Goal: Information Seeking & Learning: Learn about a topic

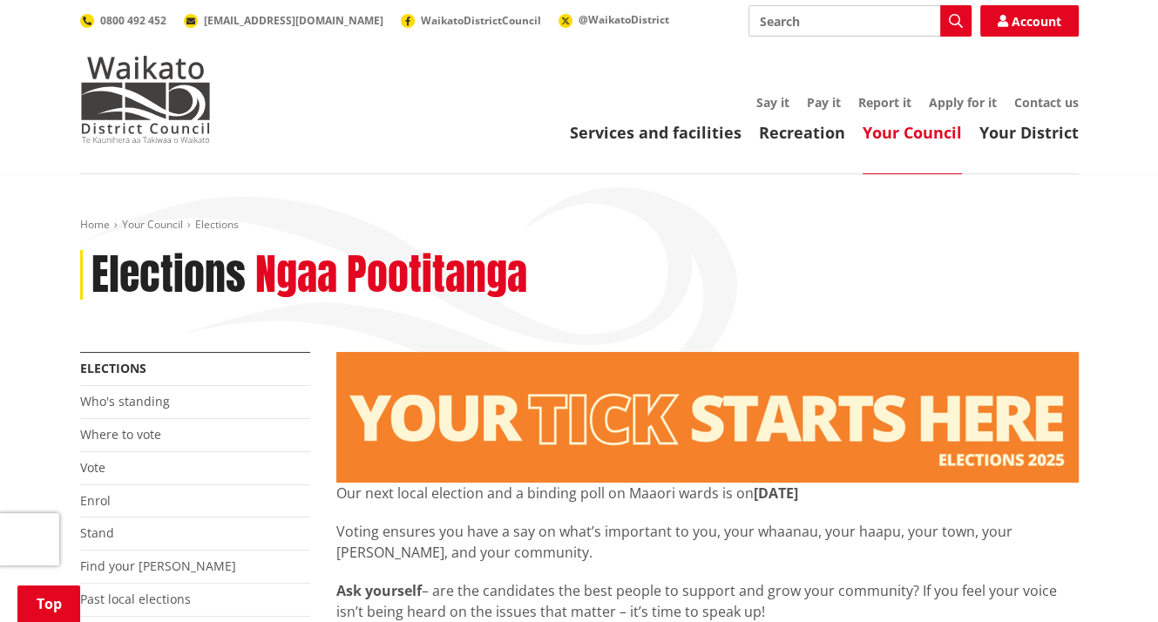
drag, startPoint x: 1164, startPoint y: 29, endPoint x: 94, endPoint y: 200, distance: 1083.5
click at [111, 399] on link "Who's standing" at bounding box center [125, 401] width 90 height 17
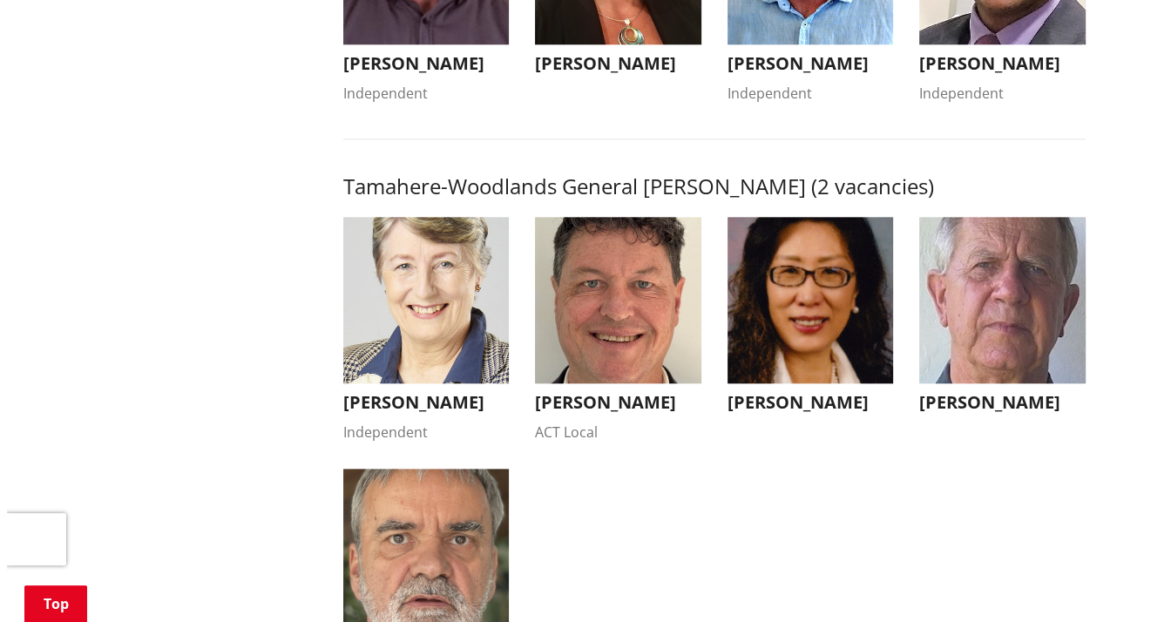
scroll to position [1676, 0]
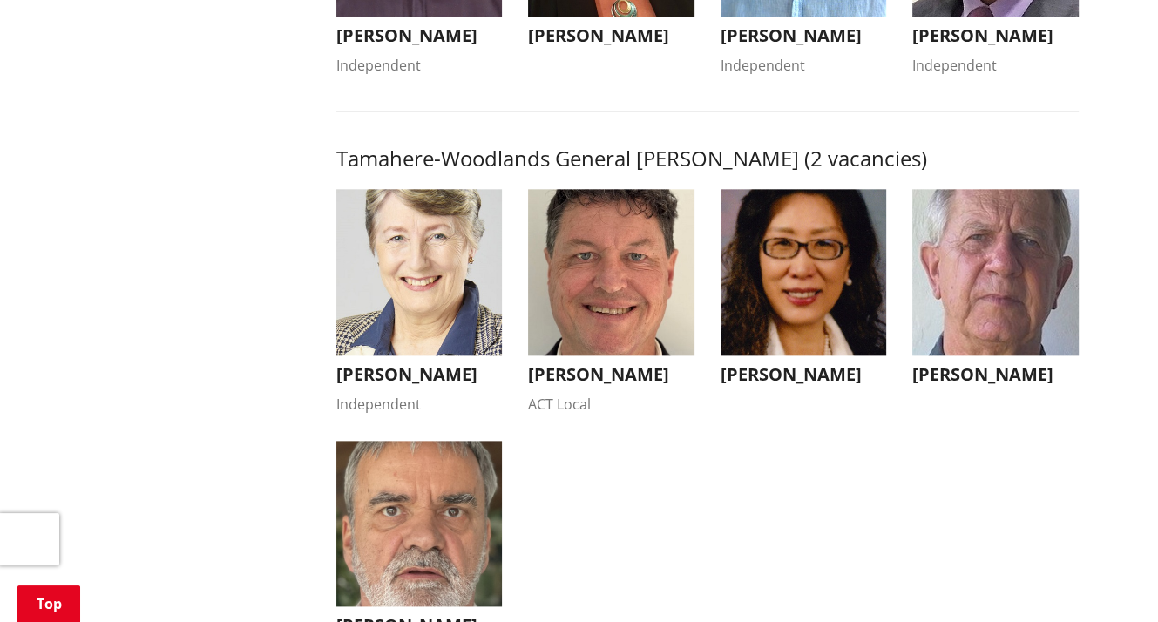
click at [404, 557] on img "button" at bounding box center [419, 524] width 166 height 166
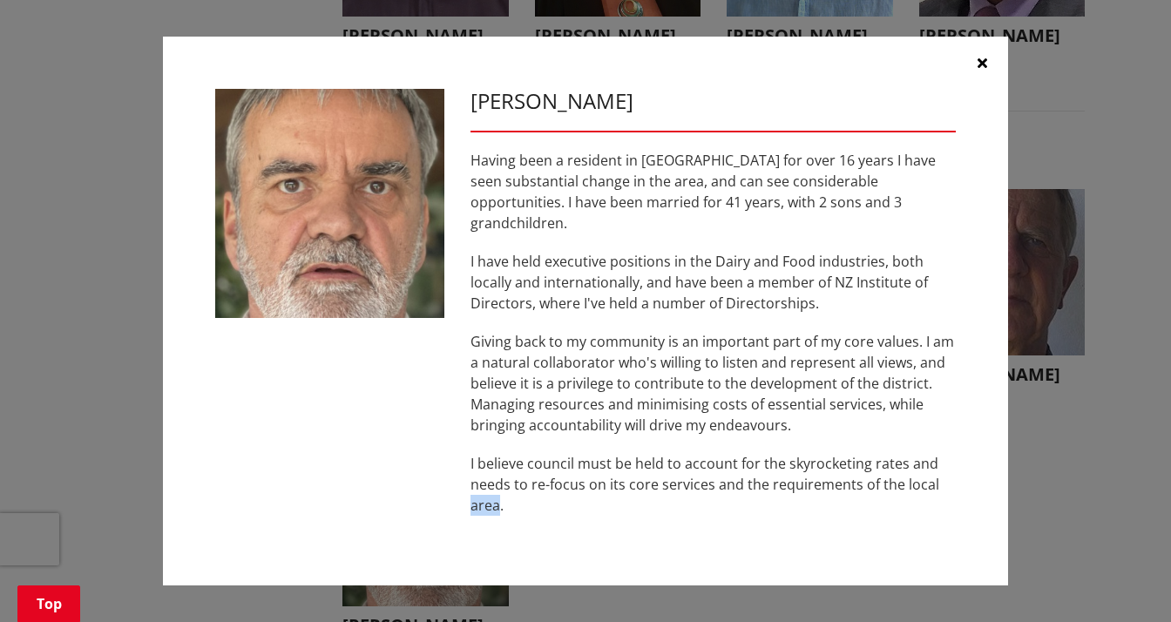
click at [404, 557] on div "Mark Manson Having been a resident in Tamahere for over 16 years I have seen su…" at bounding box center [585, 312] width 845 height 550
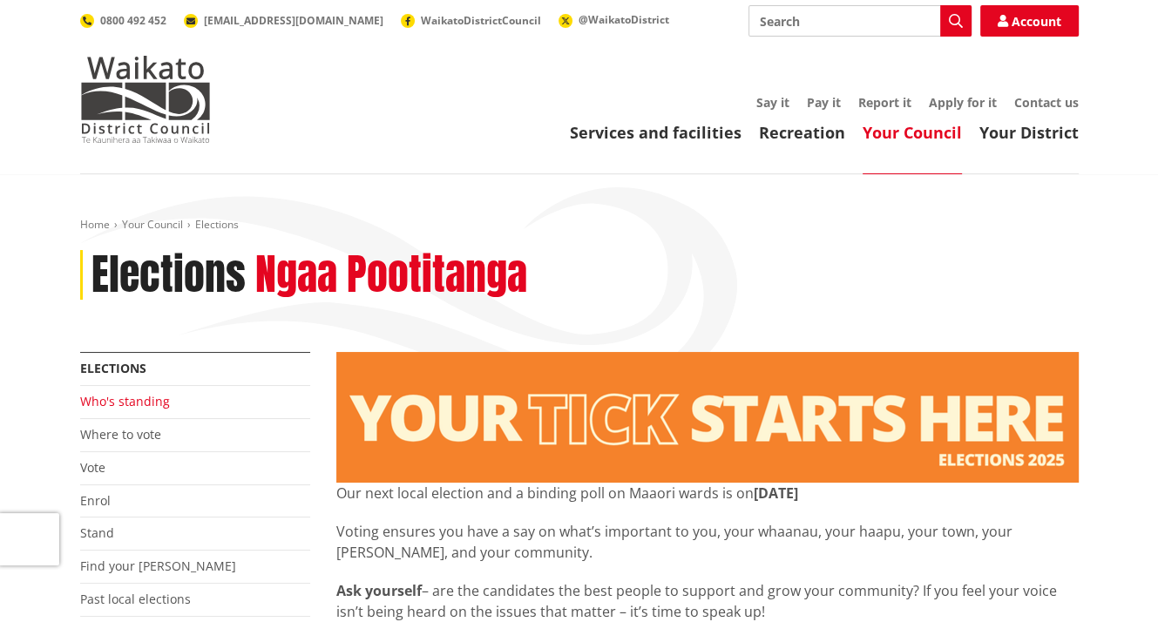
click at [118, 404] on link "Who's standing" at bounding box center [125, 401] width 90 height 17
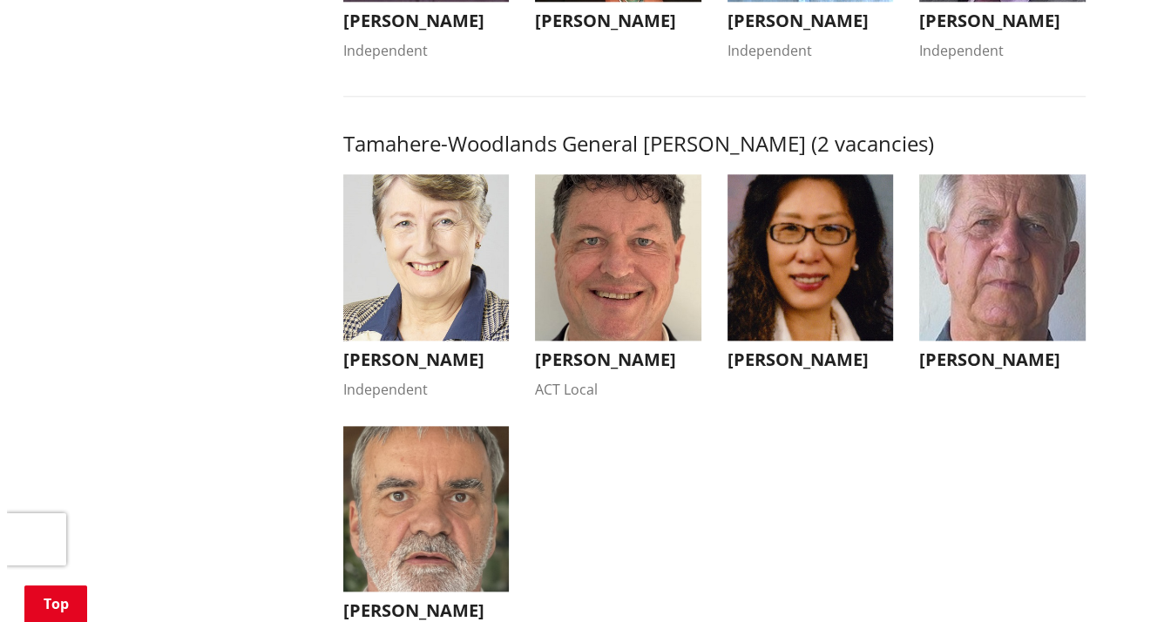
scroll to position [1735, 0]
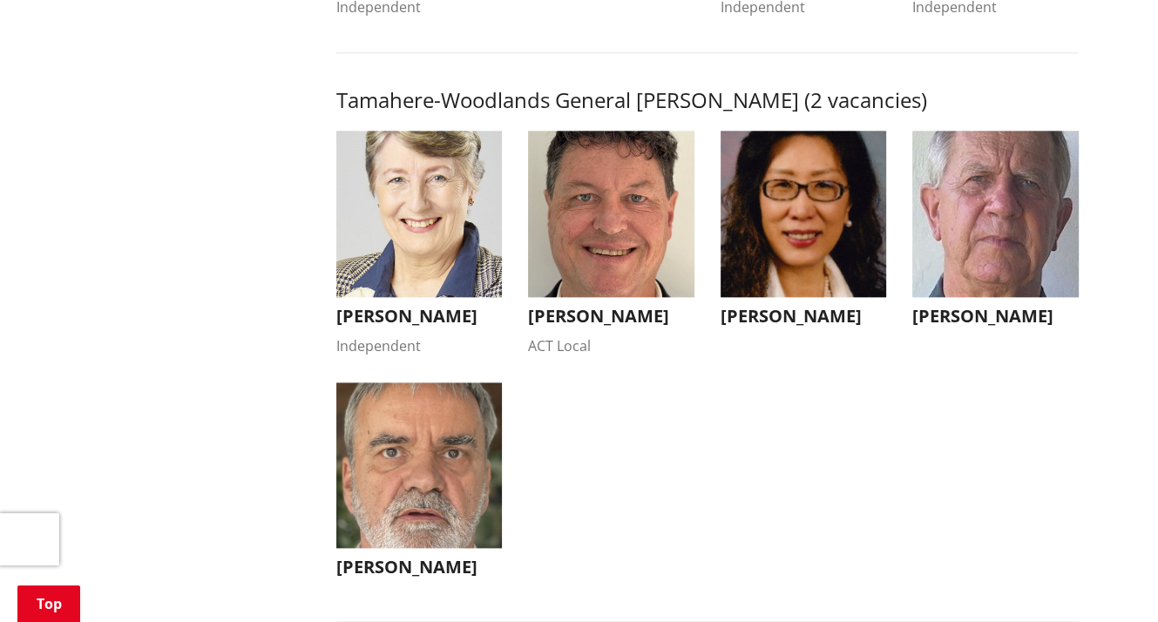
click at [808, 287] on img "button" at bounding box center [804, 214] width 166 height 166
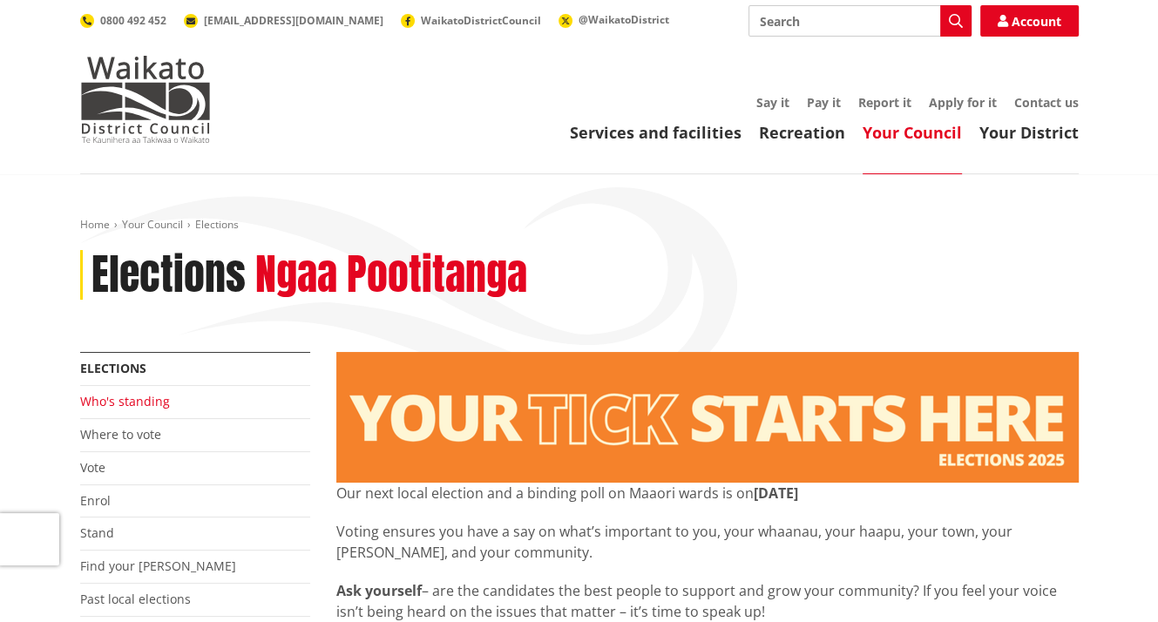
click at [158, 405] on link "Who's standing" at bounding box center [125, 401] width 90 height 17
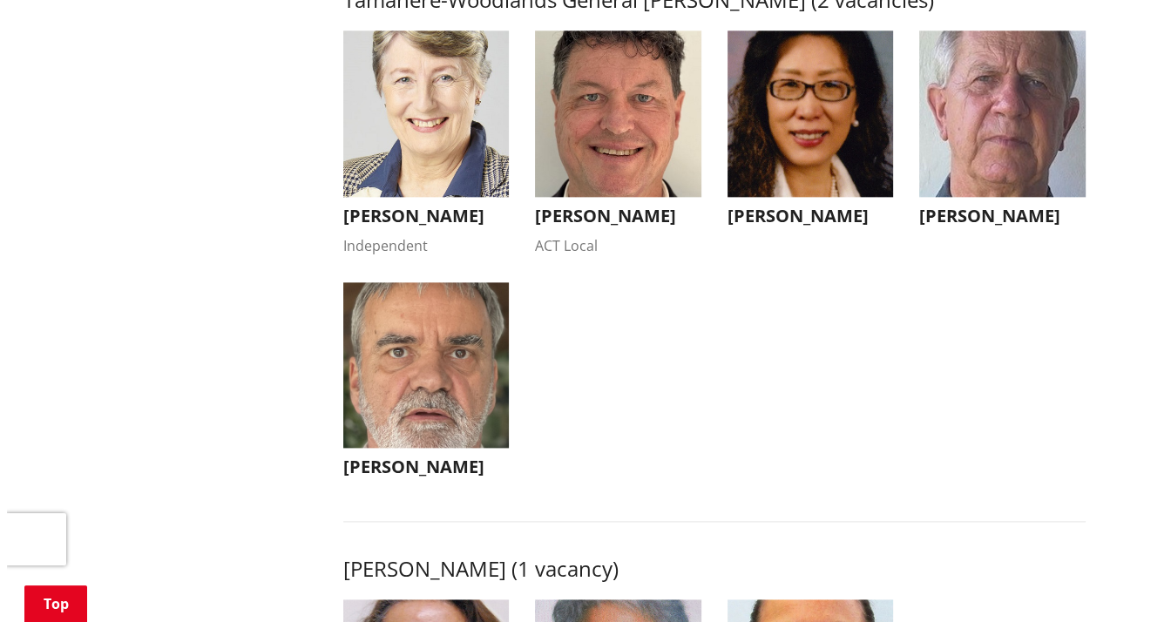
scroll to position [1850, 0]
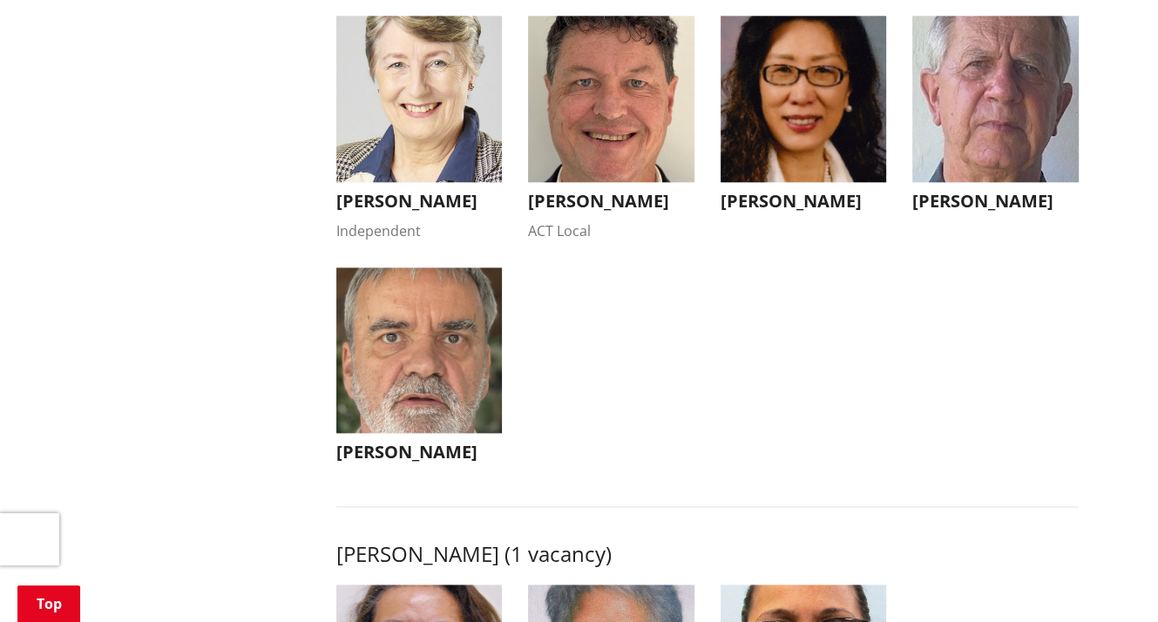
click at [610, 150] on img "button" at bounding box center [611, 99] width 166 height 166
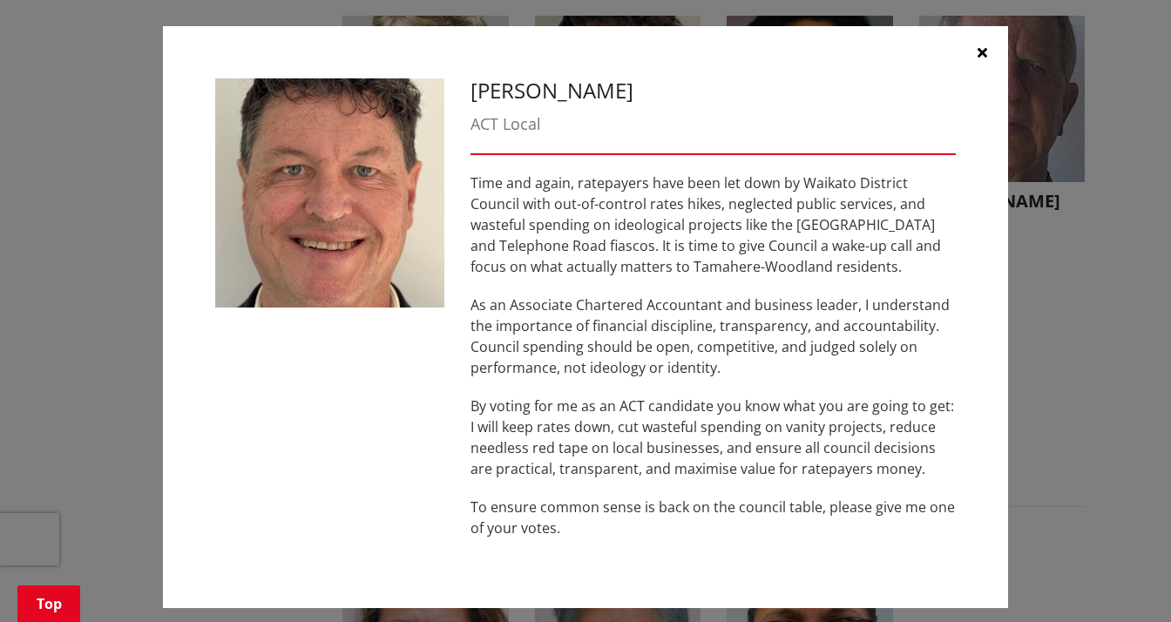
click at [978, 53] on icon "button" at bounding box center [983, 52] width 10 height 14
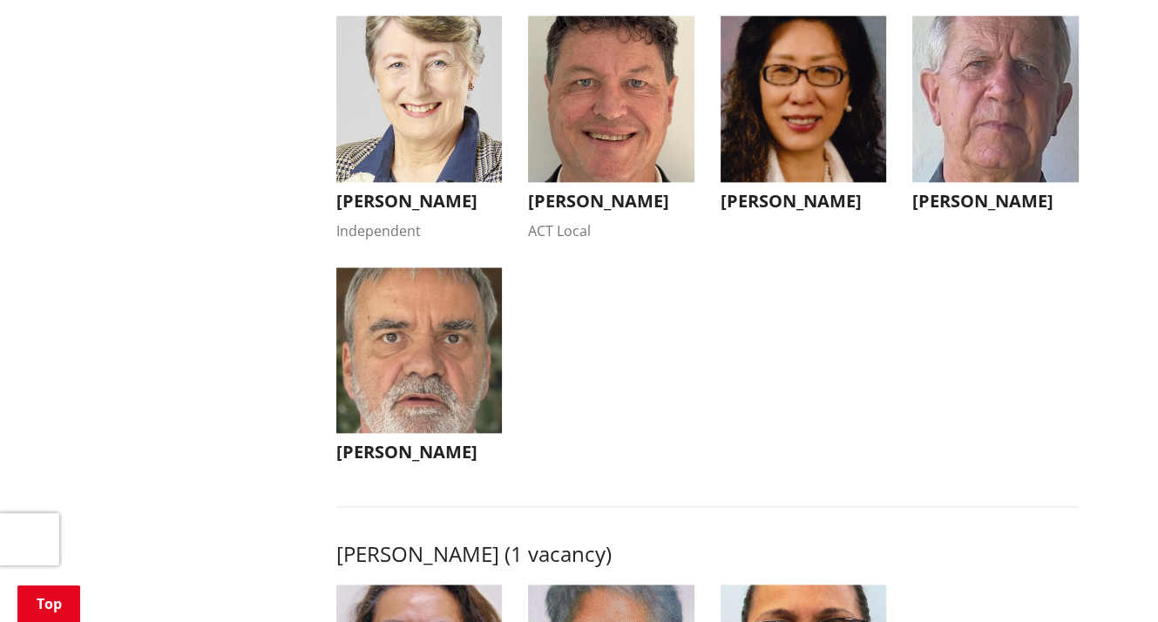
click at [998, 123] on img "button" at bounding box center [995, 99] width 166 height 166
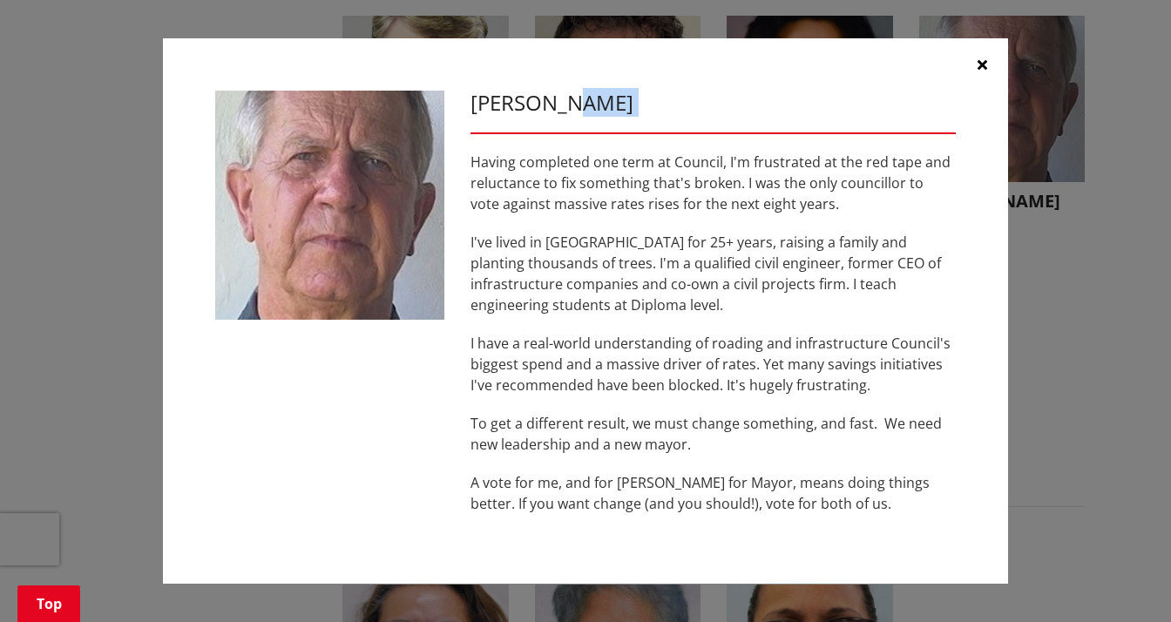
click at [998, 123] on div "Mike Keir Having completed one term at Council, I'm frustrated at the red tape …" at bounding box center [585, 311] width 845 height 546
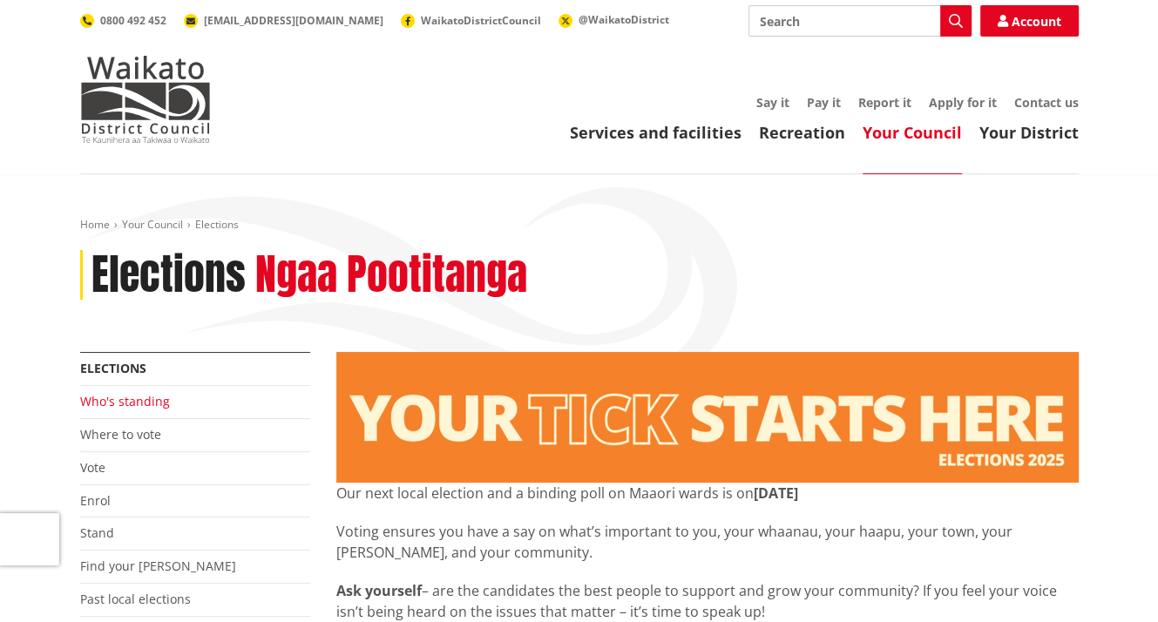
click at [147, 402] on link "Who's standing" at bounding box center [125, 401] width 90 height 17
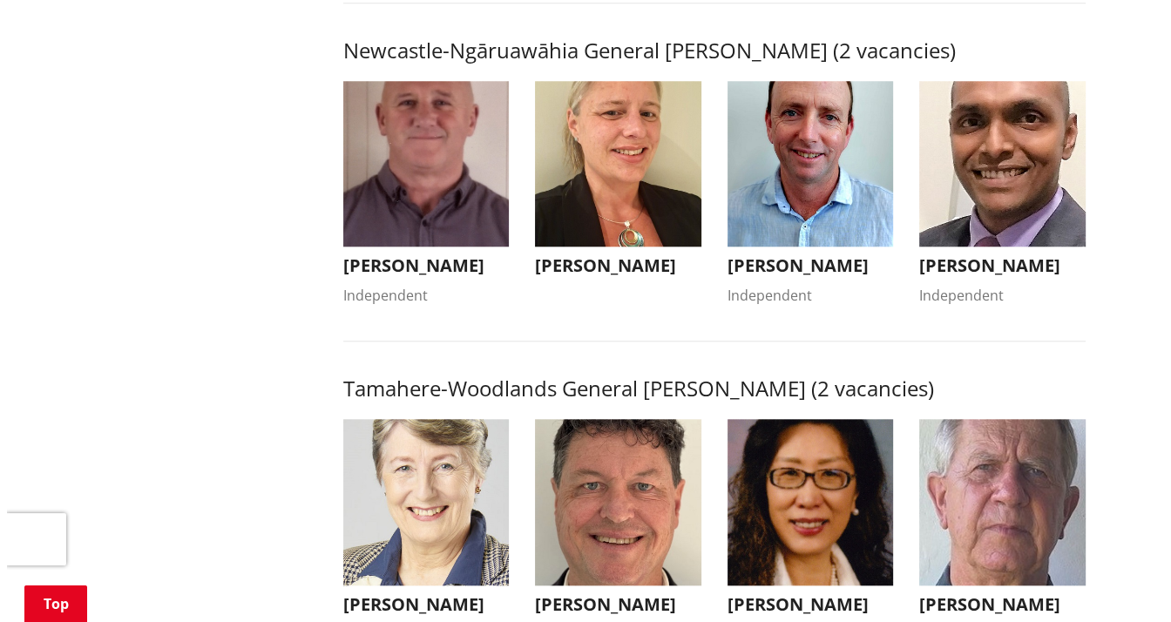
scroll to position [1476, 0]
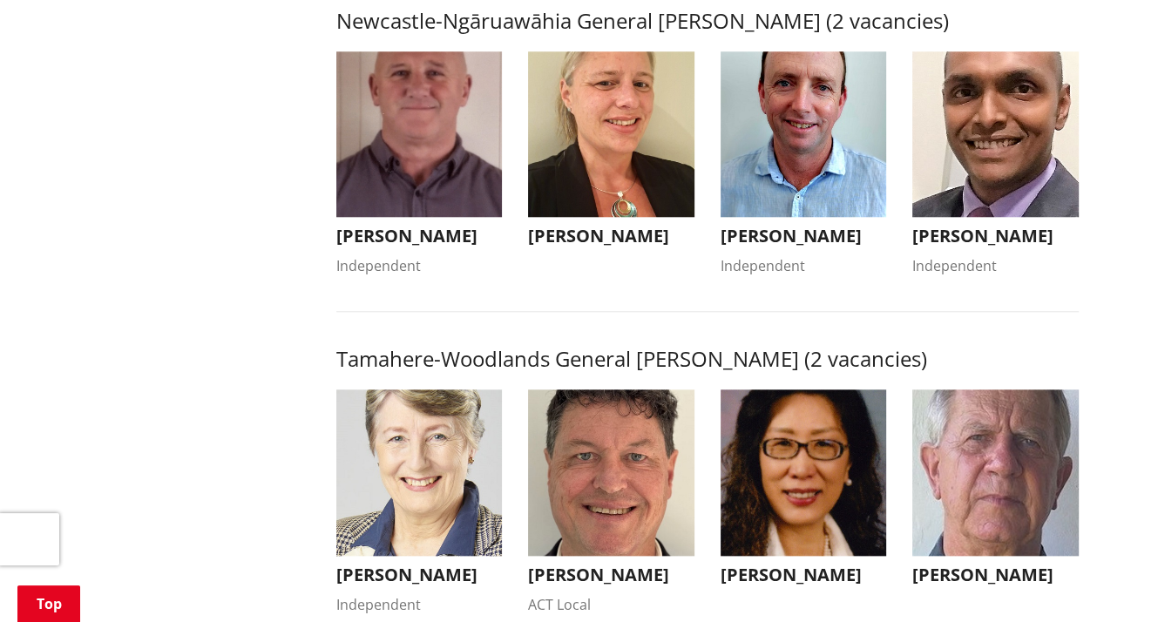
click at [809, 157] on img "button" at bounding box center [804, 134] width 166 height 166
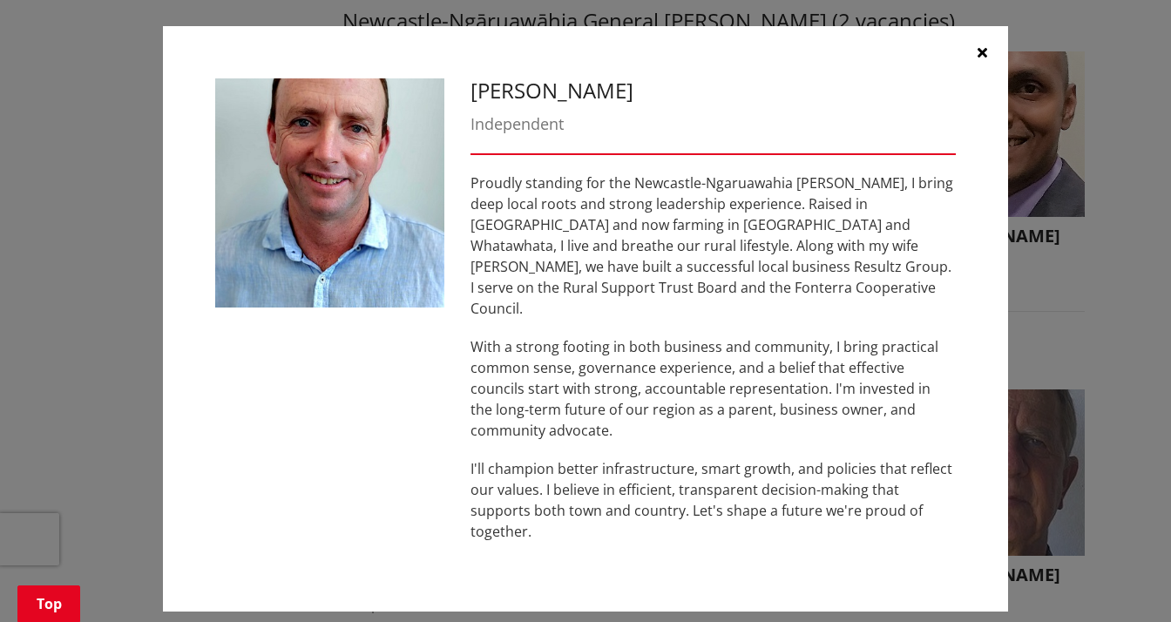
click at [981, 59] on icon "button" at bounding box center [983, 52] width 10 height 14
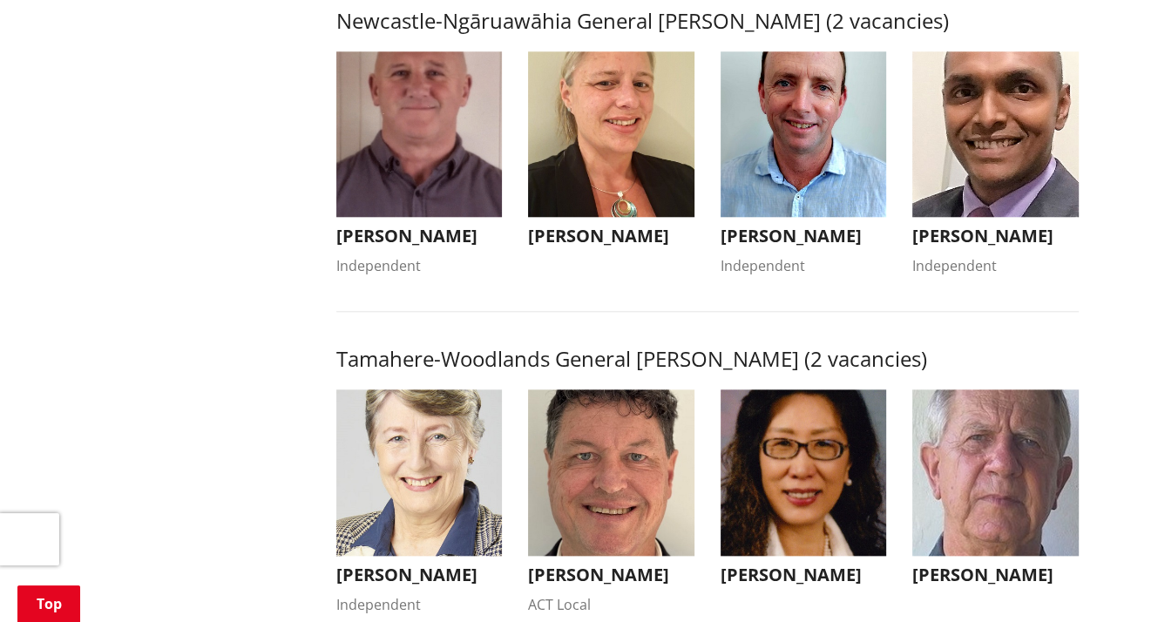
click at [603, 162] on img "button" at bounding box center [611, 134] width 166 height 166
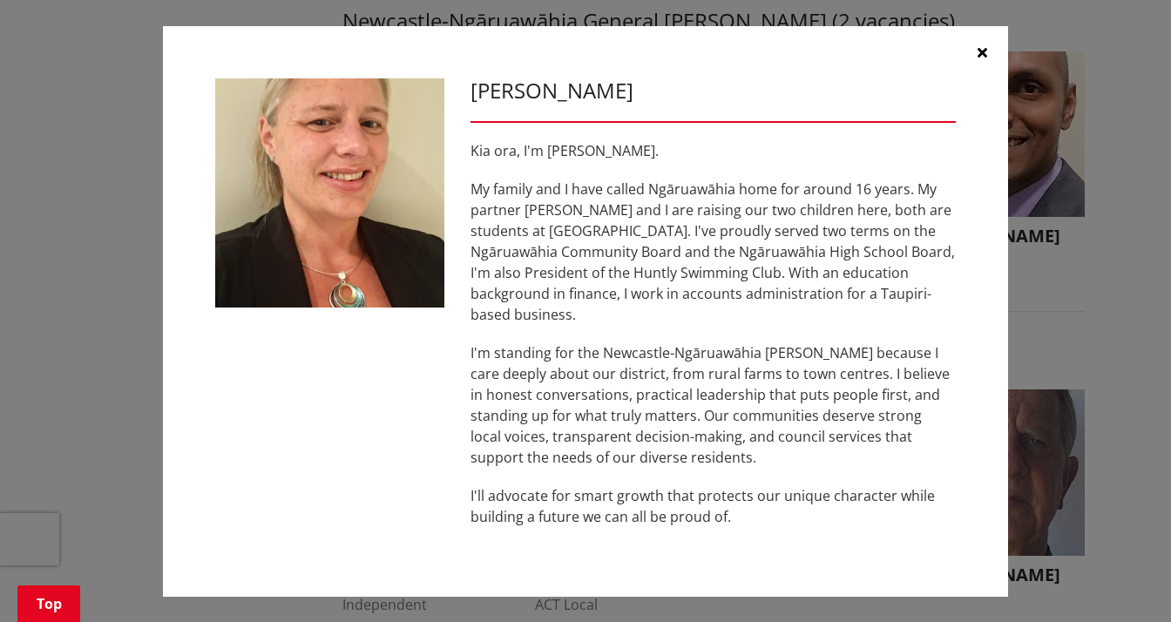
click at [981, 59] on icon "button" at bounding box center [983, 52] width 10 height 14
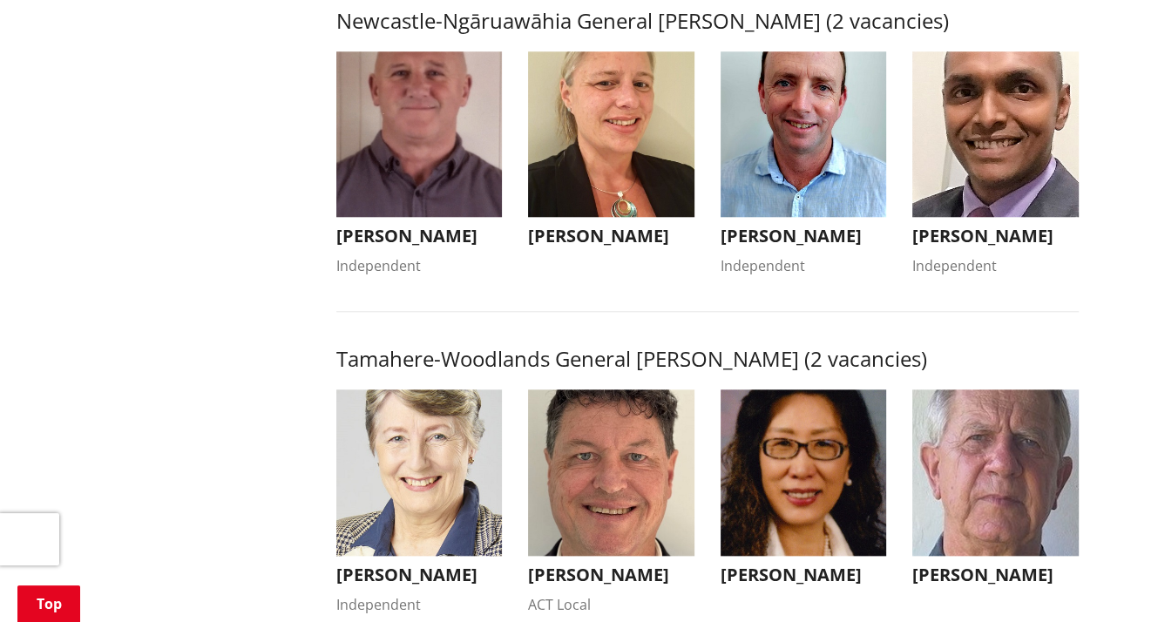
click at [422, 505] on img "button" at bounding box center [419, 472] width 166 height 166
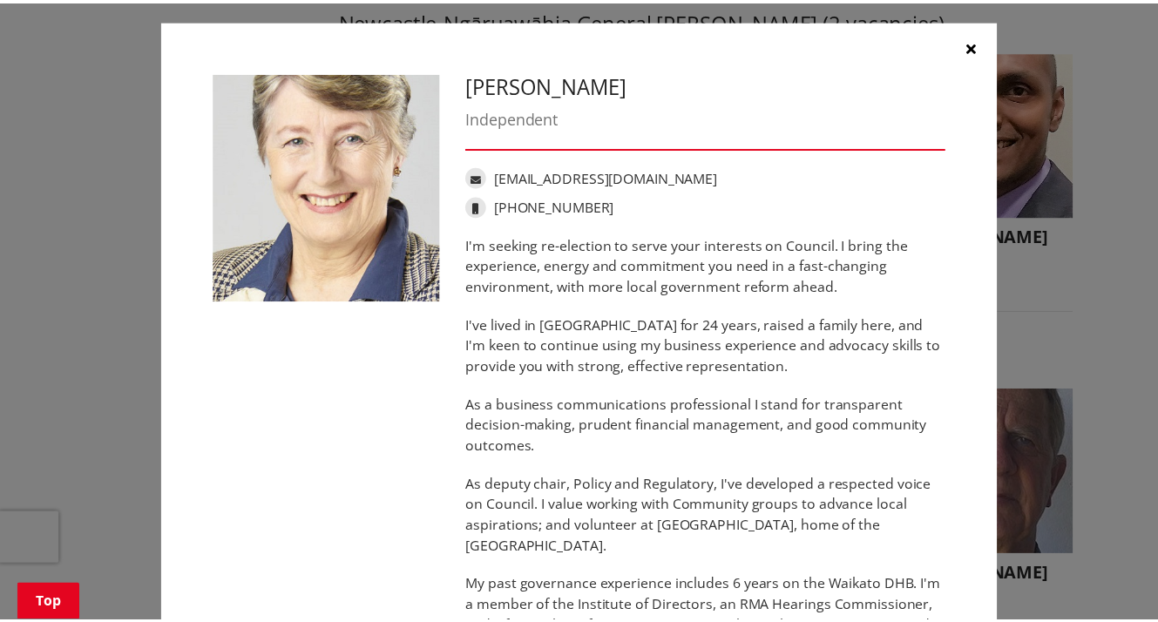
scroll to position [7, 0]
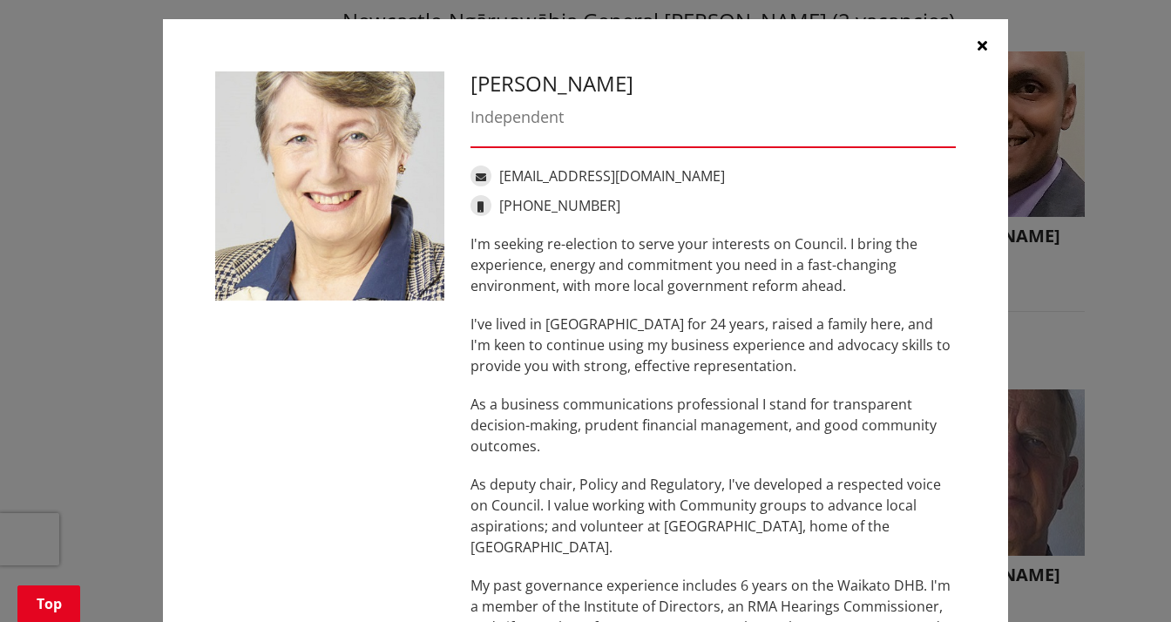
click at [978, 44] on icon "button" at bounding box center [983, 45] width 10 height 14
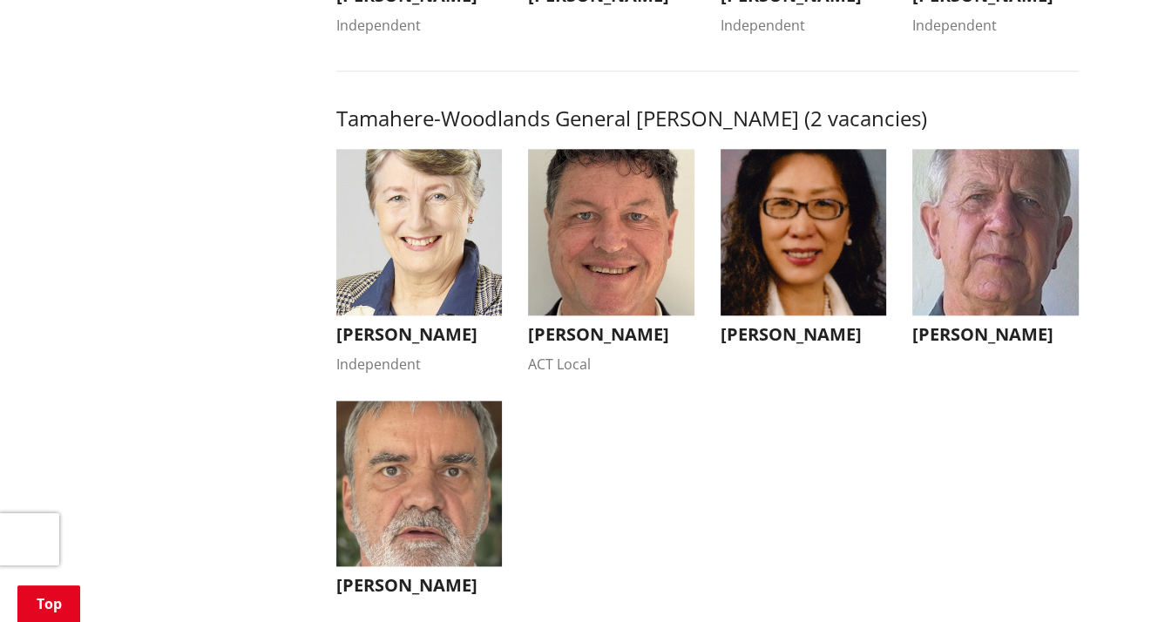
scroll to position [1774, 0]
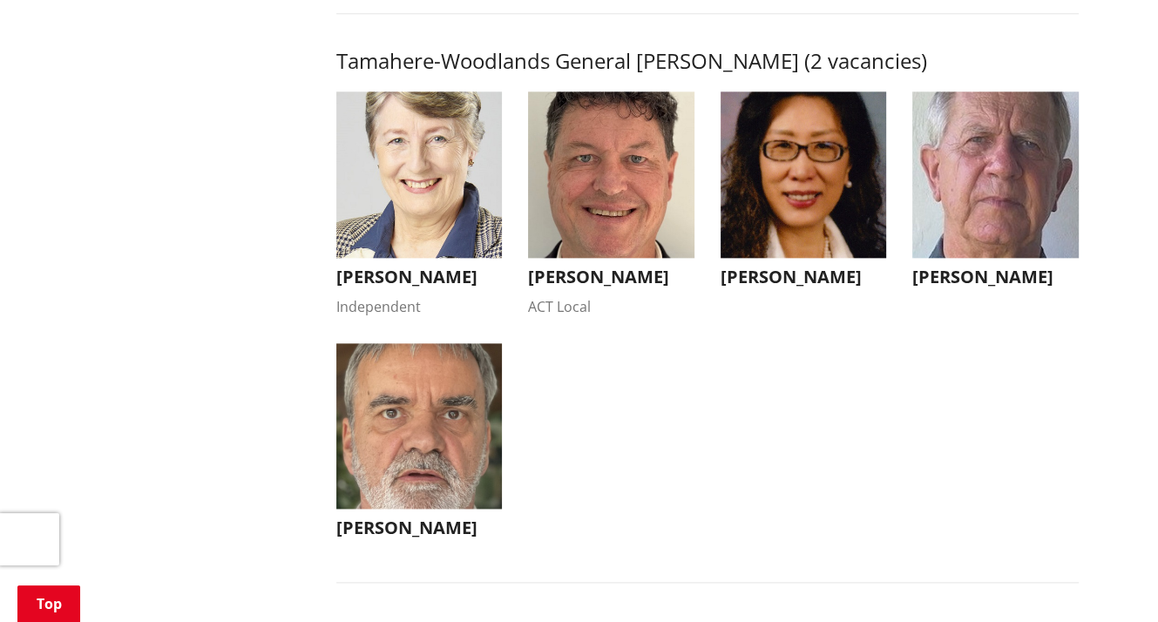
click at [627, 217] on img "button" at bounding box center [611, 174] width 166 height 166
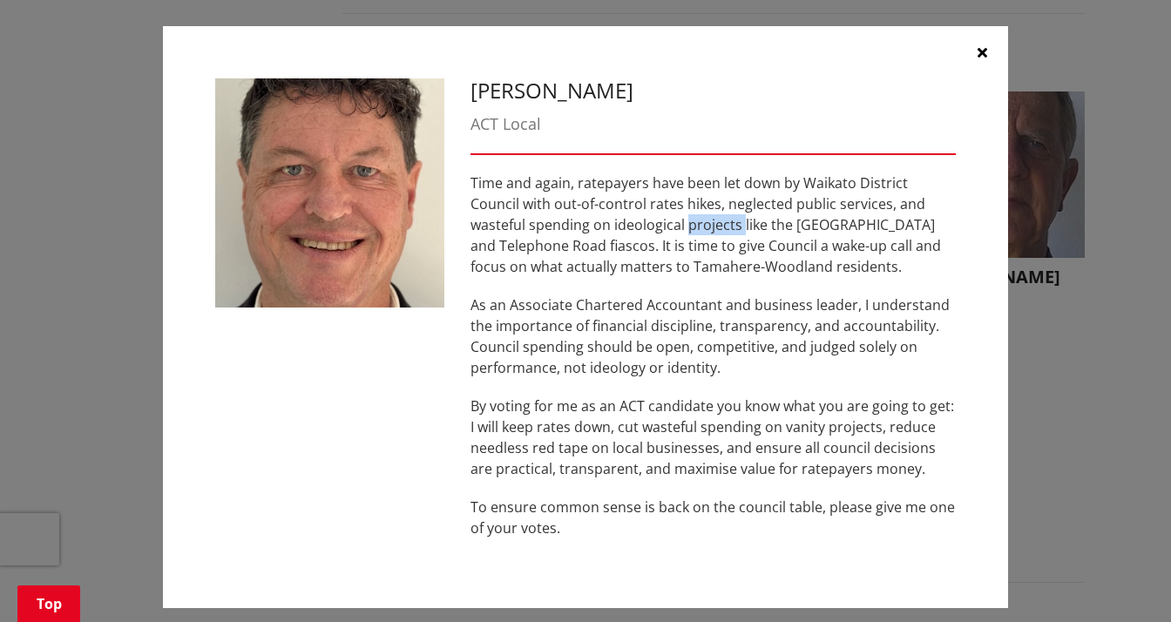
click at [628, 216] on p "Time and again, ratepayers have been let down by Waikato District Council with …" at bounding box center [713, 225] width 485 height 105
click at [958, 286] on div "[PERSON_NAME] ACT Local Time and again, ratepayers have been let down by Waikat…" at bounding box center [712, 316] width 511 height 477
click at [978, 51] on icon "button" at bounding box center [983, 52] width 10 height 14
